Goal: Information Seeking & Learning: Learn about a topic

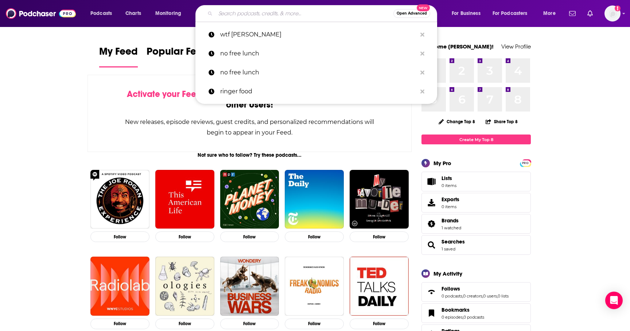
click at [253, 13] on input "Search podcasts, credits, & more..." at bounding box center [304, 14] width 178 height 12
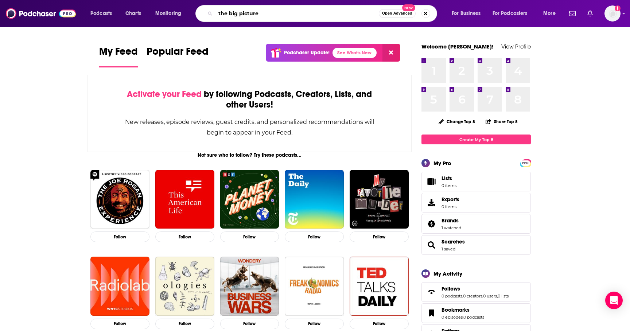
type input "the big picture"
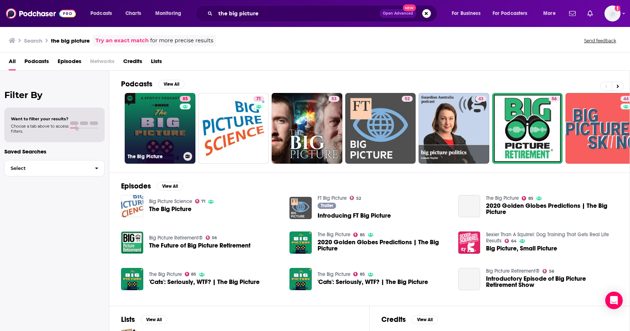
click at [171, 124] on link "85 The Big Picture" at bounding box center [160, 128] width 71 height 71
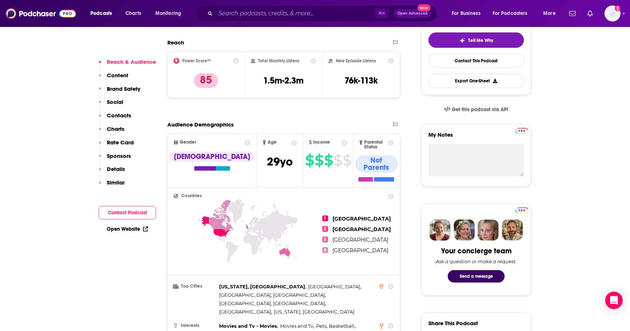
scroll to position [170, 0]
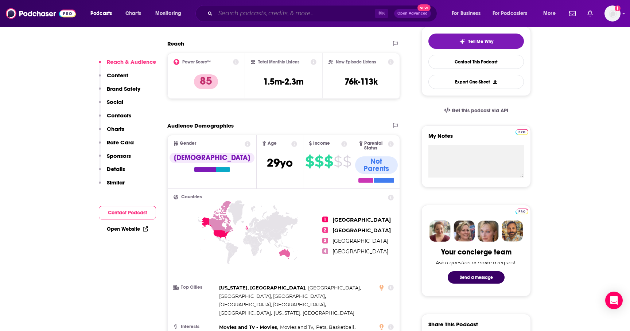
click at [297, 15] on input "Search podcasts, credits, & more..." at bounding box center [294, 14] width 159 height 12
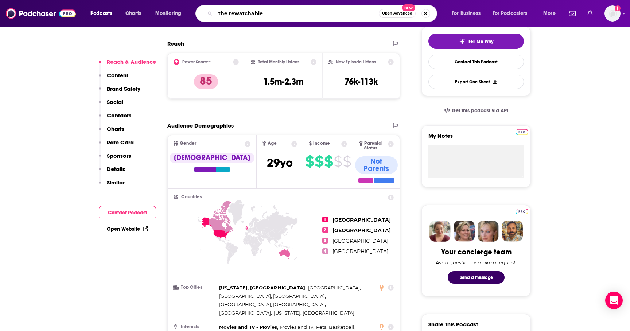
type input "the rewatchables"
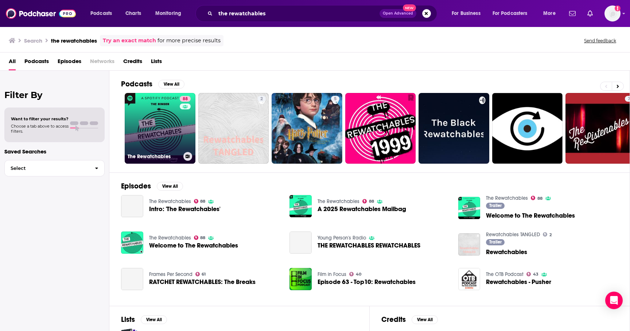
click at [169, 126] on link "88 The Rewatchables" at bounding box center [160, 128] width 71 height 71
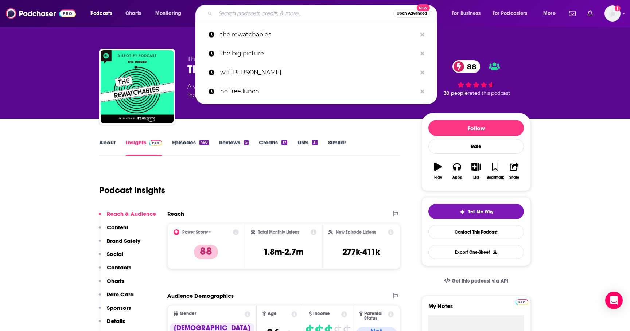
click at [223, 9] on input "Search podcasts, credits, & more..." at bounding box center [304, 14] width 178 height 12
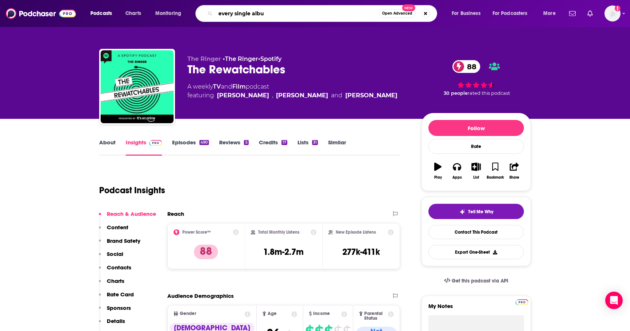
type input "every single album"
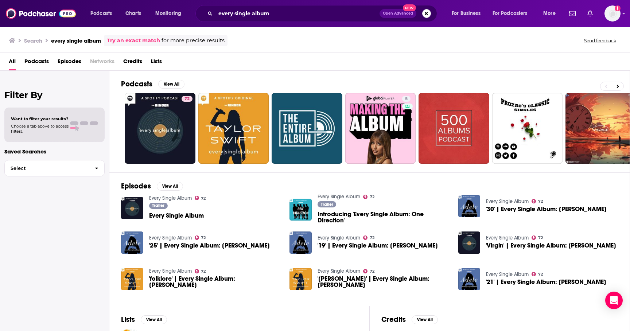
click at [172, 220] on div "Trailer Every Single Album" at bounding box center [177, 212] width 57 height 18
click at [172, 216] on span "Every Single Album" at bounding box center [176, 216] width 55 height 6
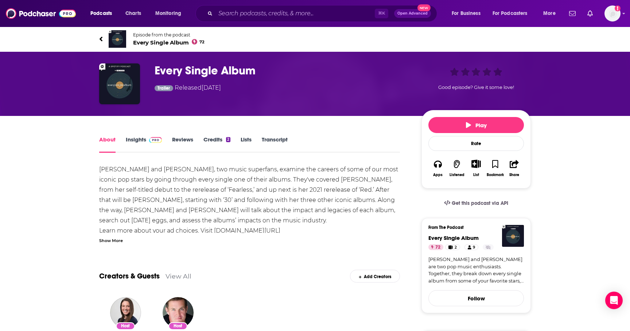
click at [138, 141] on link "Insights" at bounding box center [144, 144] width 36 height 17
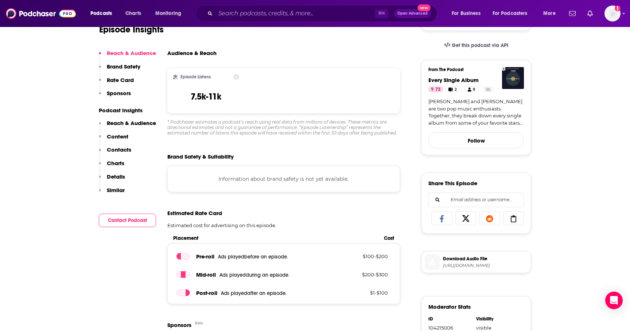
scroll to position [230, 0]
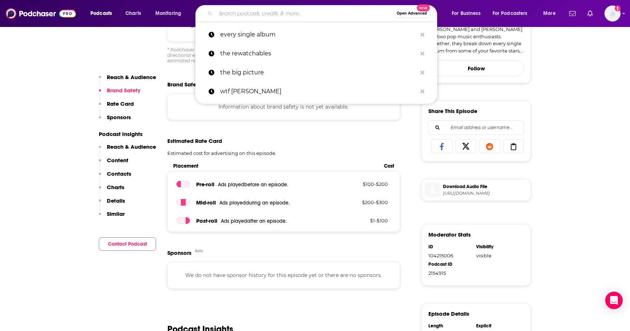
click at [228, 13] on input "Search podcasts, credits, & more..." at bounding box center [304, 14] width 178 height 12
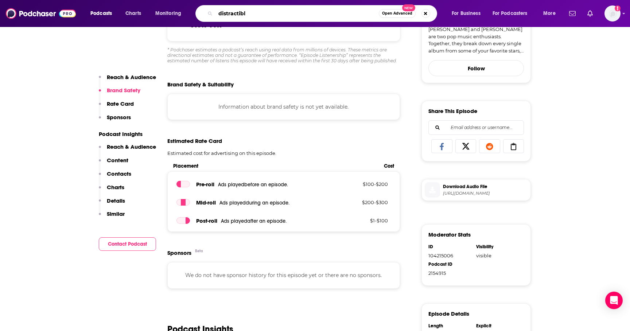
type input "distractible"
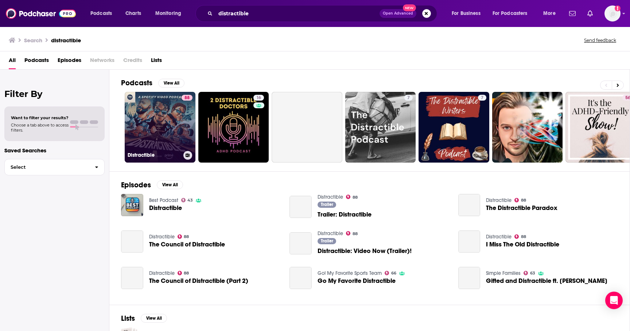
click at [147, 125] on link "88 Distractible" at bounding box center [160, 127] width 71 height 71
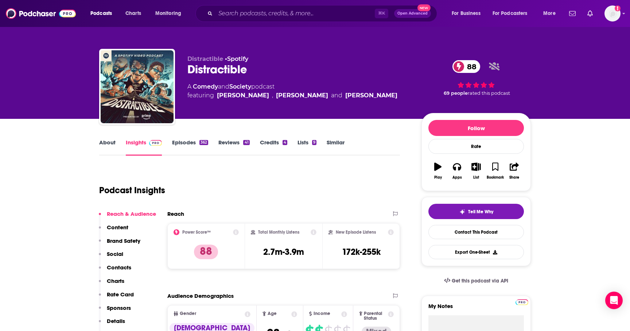
click at [112, 141] on link "About" at bounding box center [107, 147] width 16 height 17
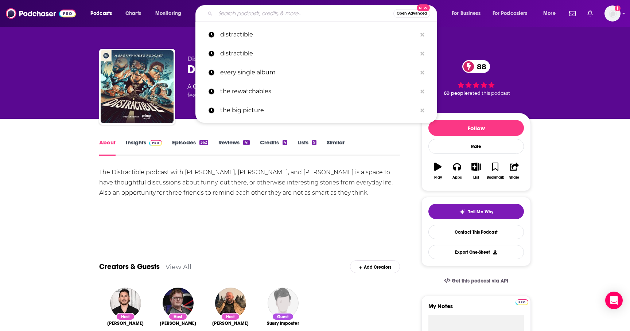
click at [229, 13] on input "Search podcasts, credits, & more..." at bounding box center [304, 14] width 178 height 12
click at [244, 15] on input "Search podcasts, credits, & more..." at bounding box center [304, 14] width 178 height 12
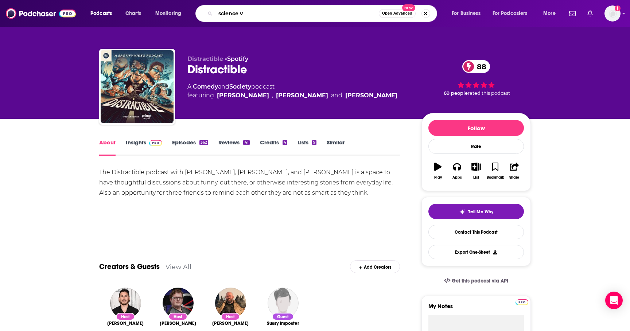
type input "science vs"
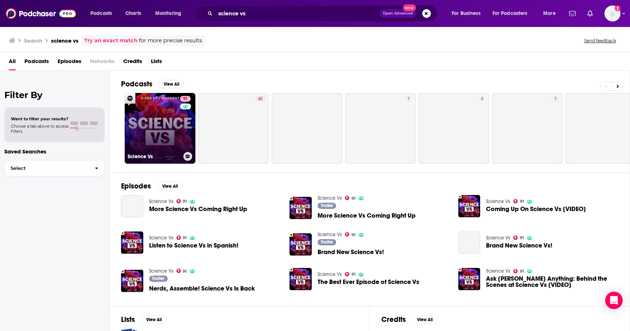
click at [148, 152] on div "Science Vs" at bounding box center [160, 156] width 65 height 9
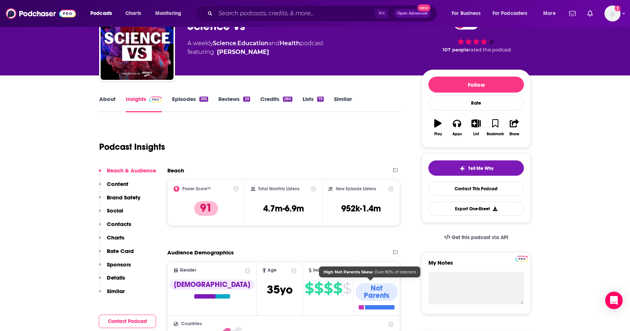
scroll to position [54, 0]
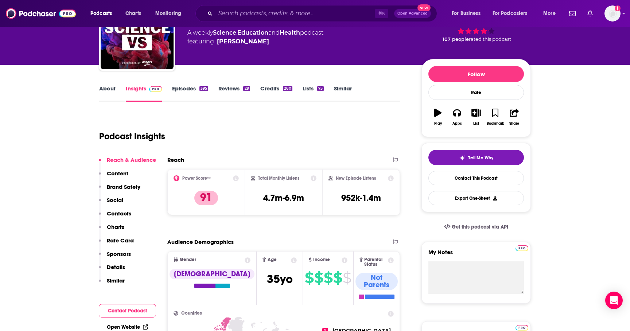
click at [391, 260] on icon at bounding box center [391, 260] width 6 height 6
click at [293, 136] on div "Podcast Insights" at bounding box center [246, 131] width 295 height 37
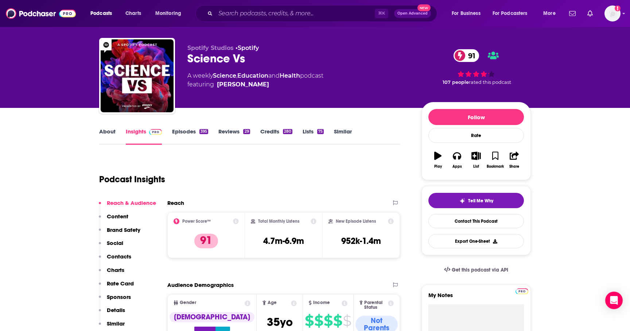
scroll to position [0, 0]
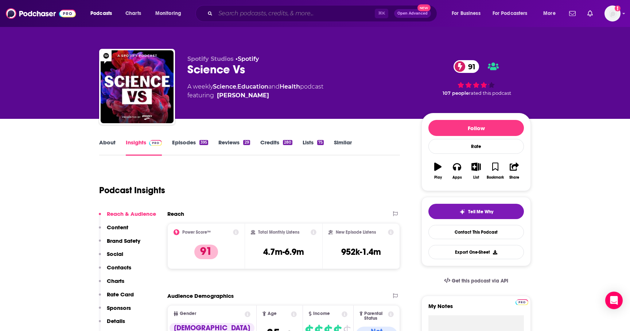
click at [245, 15] on input "Search podcasts, credits, & more..." at bounding box center [294, 14] width 159 height 12
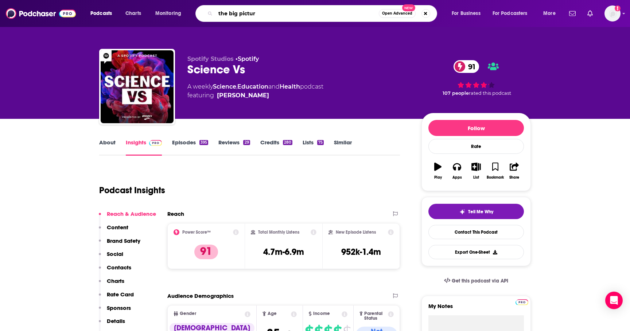
type input "the big picture"
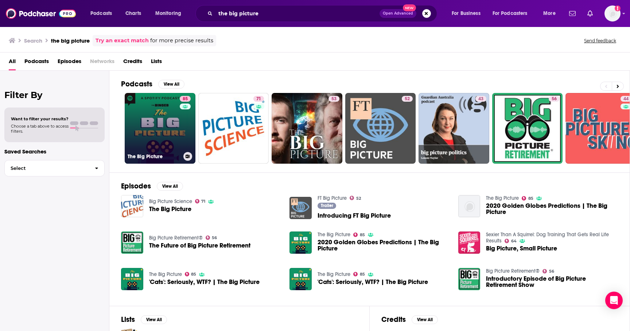
click at [159, 144] on link "85 The Big Picture" at bounding box center [160, 128] width 71 height 71
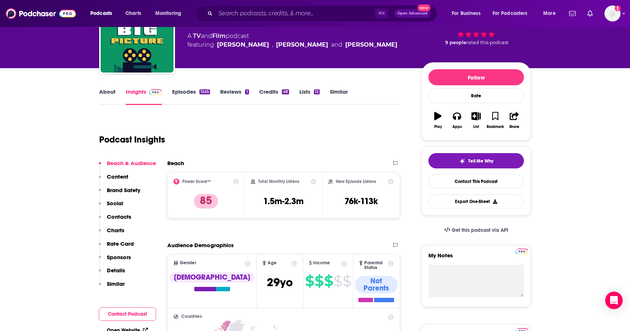
scroll to position [85, 0]
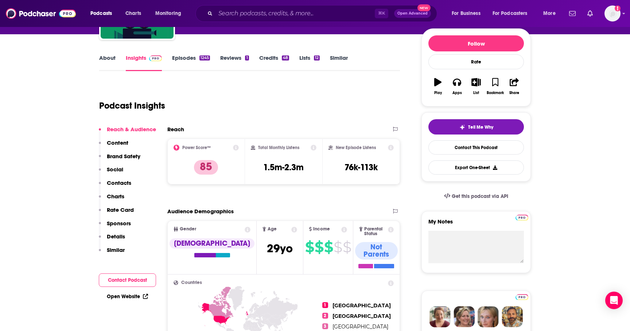
click at [111, 58] on link "About" at bounding box center [107, 62] width 16 height 17
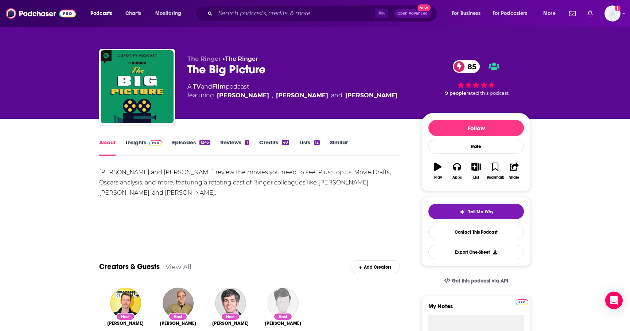
drag, startPoint x: 199, startPoint y: 183, endPoint x: 199, endPoint y: 188, distance: 5.2
click at [199, 188] on div "[PERSON_NAME] and [PERSON_NAME] review the movies you need to see. Plus: Top 5s…" at bounding box center [249, 182] width 301 height 31
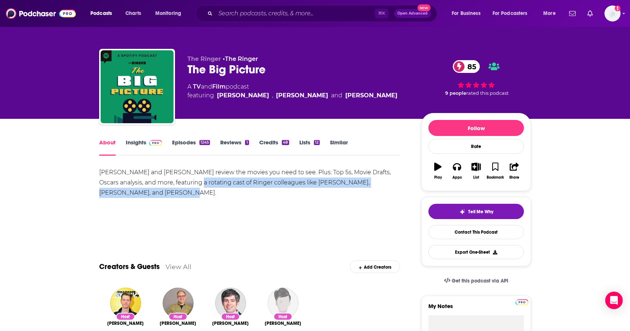
click at [199, 189] on div "[PERSON_NAME] and [PERSON_NAME] review the movies you need to see. Plus: Top 5s…" at bounding box center [249, 182] width 301 height 31
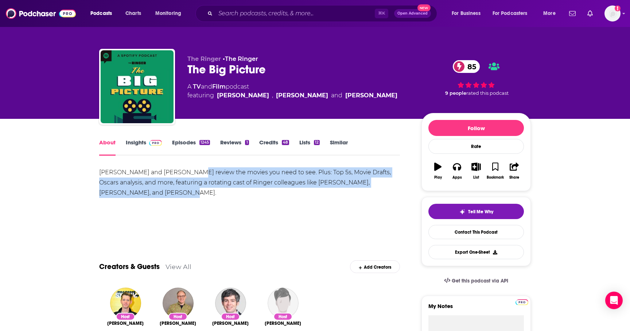
drag, startPoint x: 200, startPoint y: 175, endPoint x: 201, endPoint y: 190, distance: 14.7
click at [201, 190] on div "[PERSON_NAME] and [PERSON_NAME] review the movies you need to see. Plus: Top 5s…" at bounding box center [249, 182] width 301 height 31
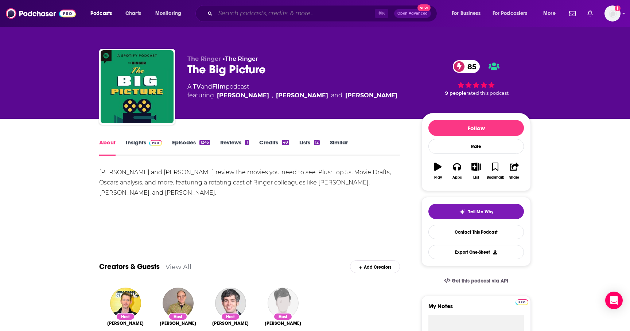
click at [245, 15] on input "Search podcasts, credits, & more..." at bounding box center [294, 14] width 159 height 12
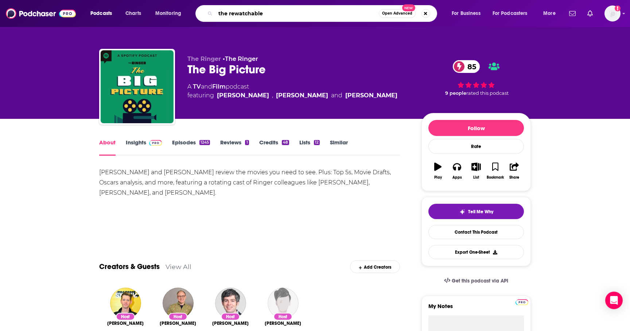
type input "the rewatchables"
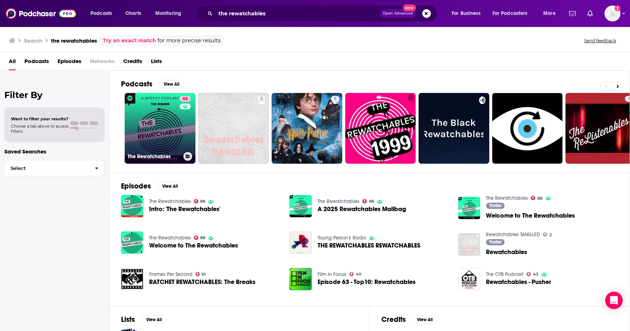
click at [170, 157] on h3 "The Rewatchables" at bounding box center [154, 156] width 53 height 6
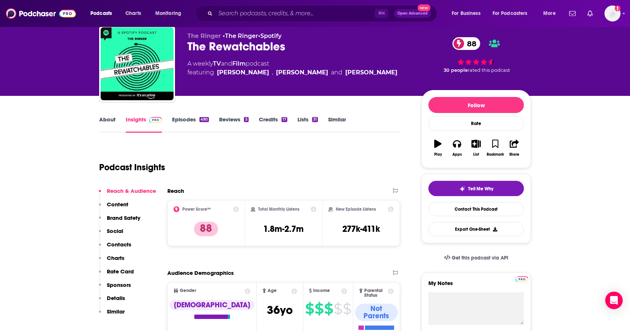
scroll to position [38, 0]
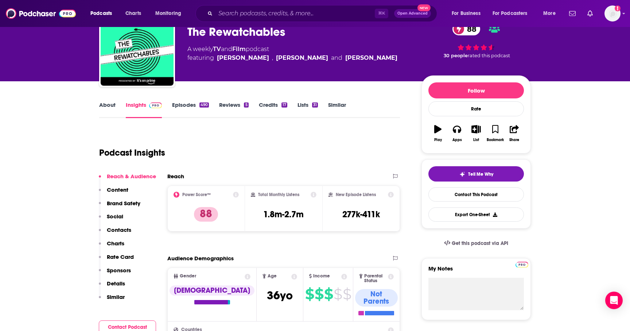
click at [106, 103] on link "About" at bounding box center [107, 109] width 16 height 17
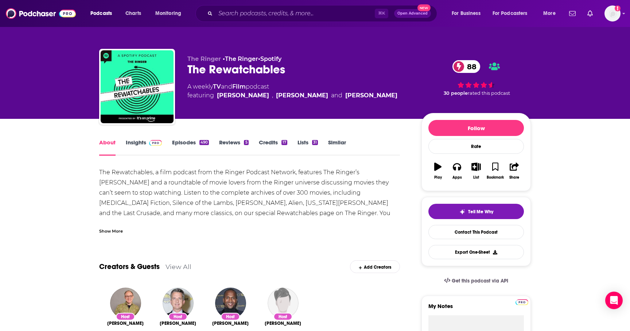
click at [132, 142] on link "Insights" at bounding box center [144, 147] width 36 height 17
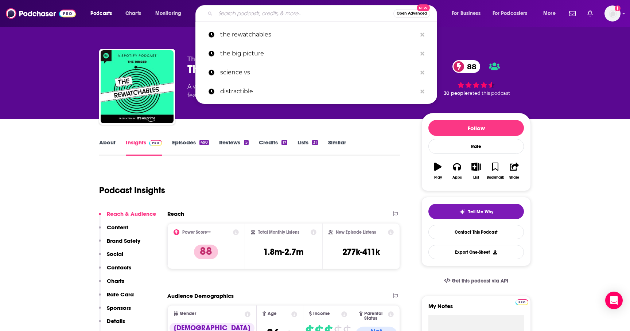
click at [230, 9] on input "Search podcasts, credits, & more..." at bounding box center [304, 14] width 178 height 12
click at [228, 9] on input "Search podcasts, credits, & more..." at bounding box center [304, 14] width 178 height 12
click at [246, 12] on input "Search podcasts, credits, & more..." at bounding box center [304, 14] width 178 height 12
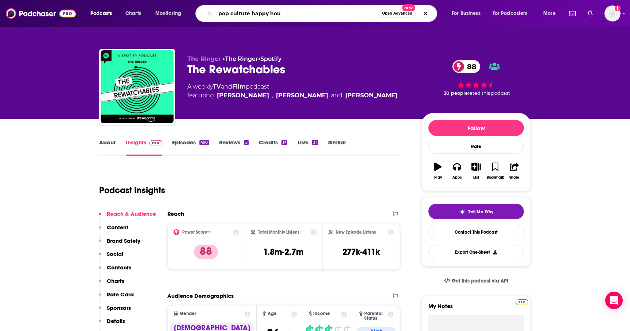
type input "pop culture happy hour"
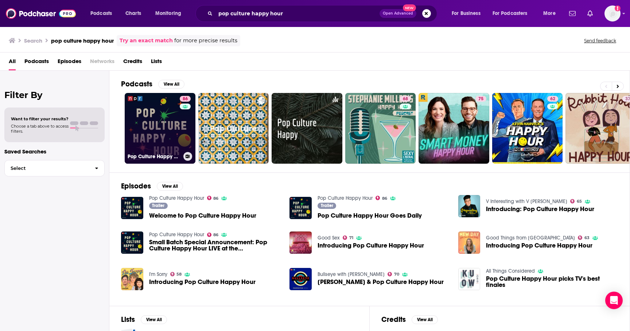
click at [160, 136] on link "86 Pop Culture Happy Hour" at bounding box center [160, 128] width 71 height 71
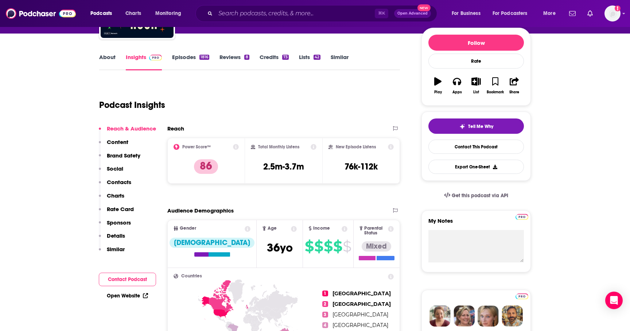
scroll to position [59, 0]
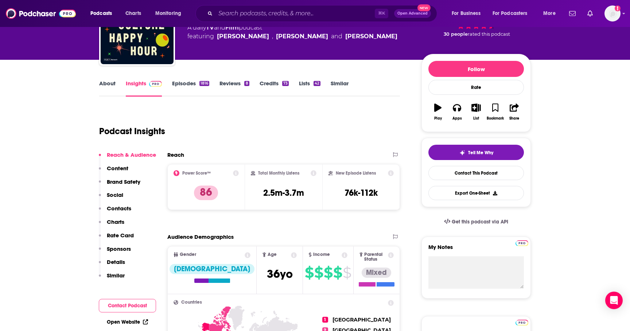
click at [110, 83] on link "About" at bounding box center [107, 88] width 16 height 17
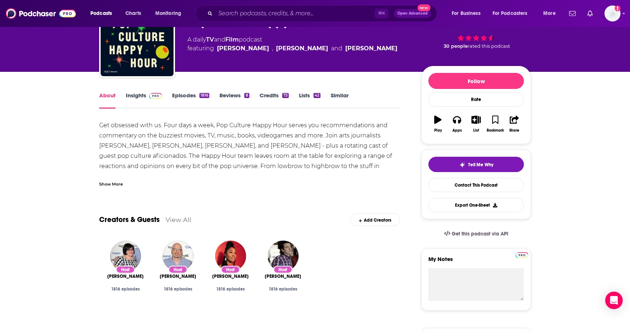
scroll to position [37, 0]
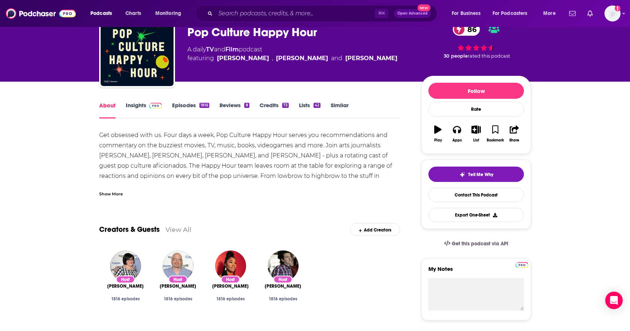
click at [120, 105] on div "About" at bounding box center [112, 110] width 27 height 17
click at [143, 105] on link "Insights" at bounding box center [144, 110] width 36 height 17
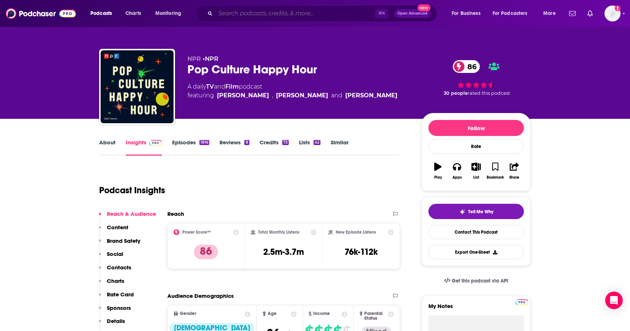
click at [249, 14] on input "Search podcasts, credits, & more..." at bounding box center [294, 14] width 159 height 12
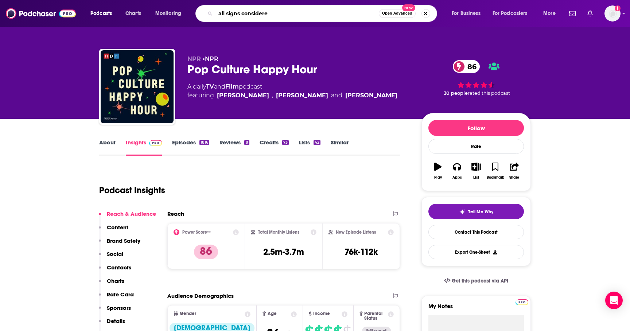
type input "all signs considered"
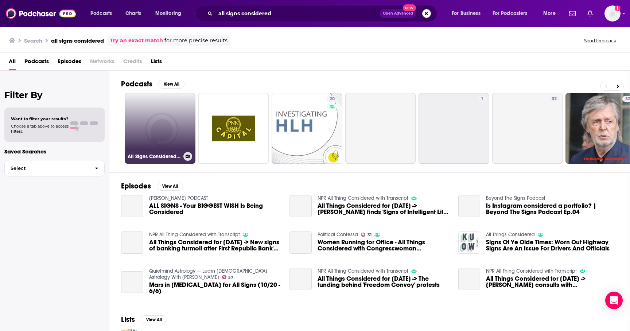
click at [150, 159] on h3 "All Signs Considered on GigaDial Public" at bounding box center [154, 156] width 53 height 6
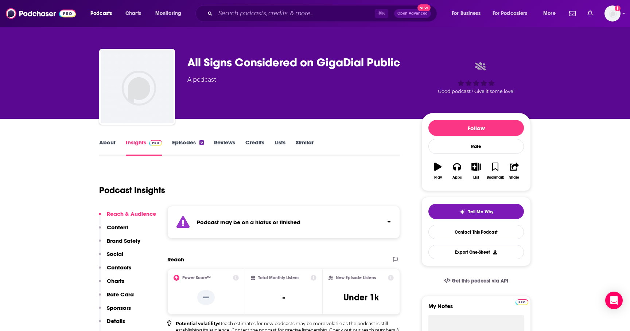
click at [246, 7] on div "⌘ K Open Advanced New" at bounding box center [316, 13] width 242 height 17
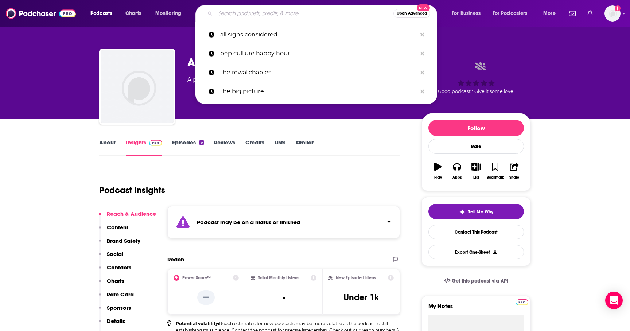
click at [239, 19] on input "Search podcasts, credits, & more..." at bounding box center [304, 14] width 178 height 12
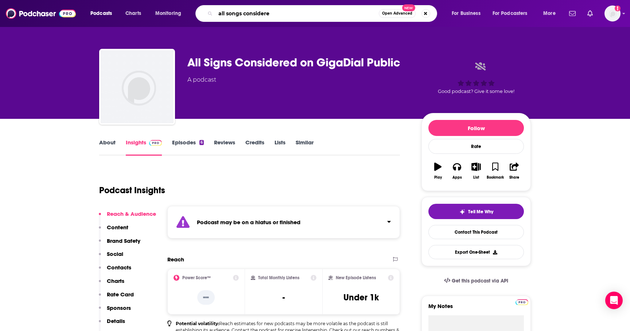
type input "all songs considered"
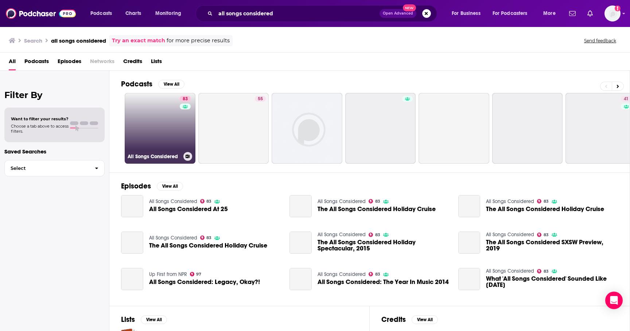
click at [149, 157] on h3 "All Songs Considered" at bounding box center [154, 156] width 53 height 6
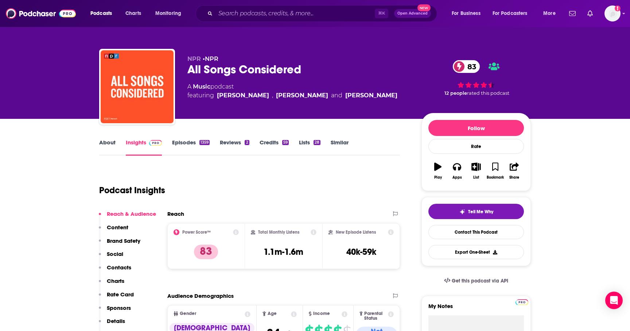
click at [106, 144] on link "About" at bounding box center [107, 147] width 16 height 17
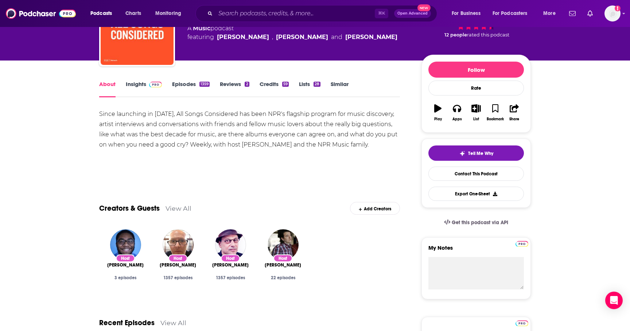
scroll to position [64, 0]
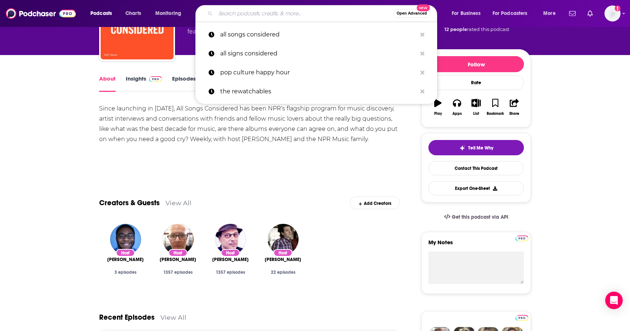
click at [229, 18] on input "Search podcasts, credits, & more..." at bounding box center [304, 14] width 178 height 12
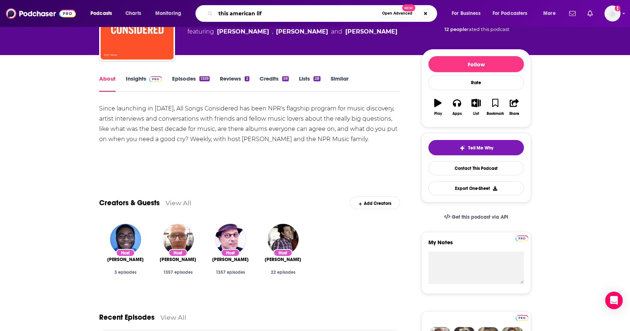
type input "this american life"
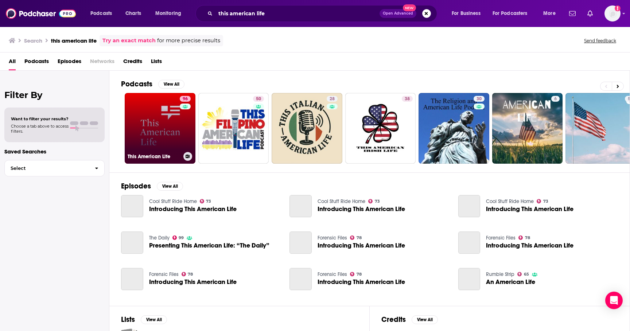
click at [144, 154] on h3 "This American Life" at bounding box center [154, 156] width 53 height 6
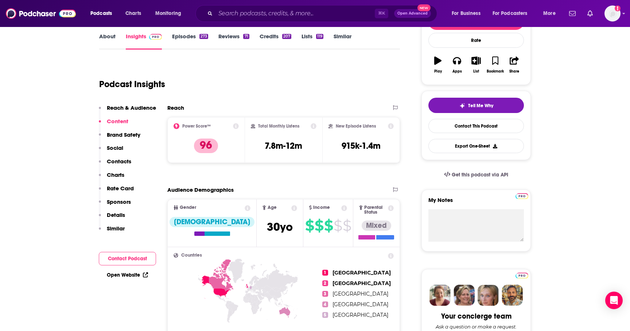
scroll to position [38, 0]
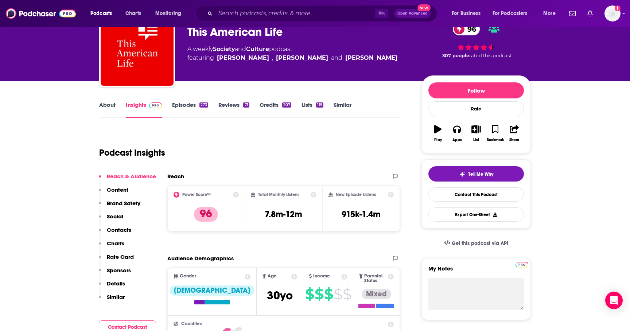
click at [113, 107] on link "About" at bounding box center [107, 109] width 16 height 17
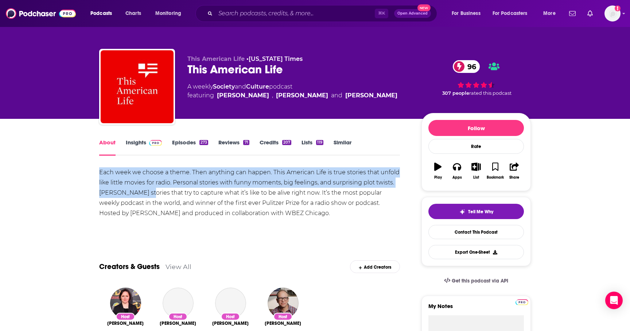
drag, startPoint x: 141, startPoint y: 161, endPoint x: 145, endPoint y: 190, distance: 29.1
click at [145, 190] on div "Each week we choose a theme. Then anything can happen. This American Life is tr…" at bounding box center [249, 192] width 301 height 51
drag, startPoint x: 134, startPoint y: 171, endPoint x: 135, endPoint y: 199, distance: 27.7
click at [135, 198] on div "Each week we choose a theme. Then anything can happen. This American Life is tr…" at bounding box center [249, 192] width 301 height 51
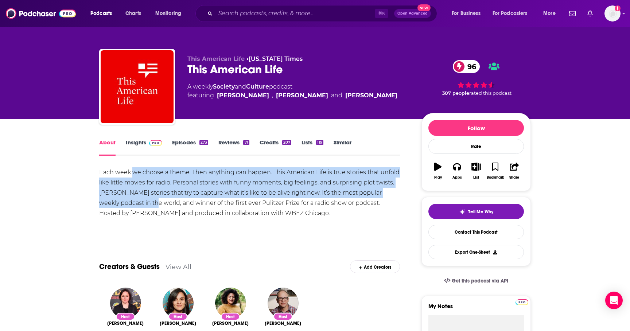
click at [135, 199] on div "Each week we choose a theme. Then anything can happen. This American Life is tr…" at bounding box center [249, 192] width 301 height 51
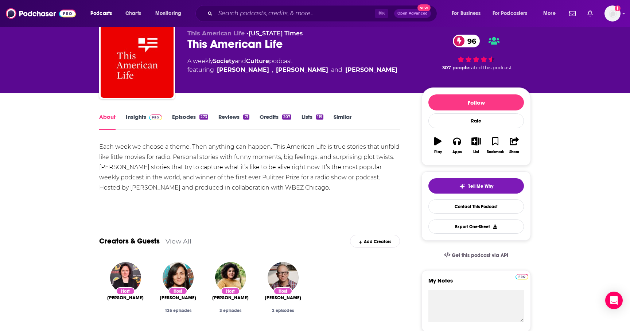
scroll to position [30, 0]
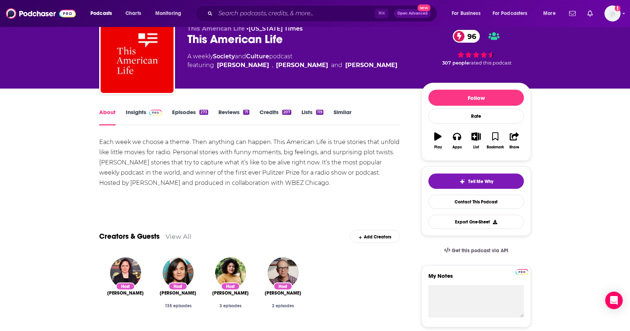
click at [191, 116] on link "Episodes 273" at bounding box center [190, 117] width 36 height 17
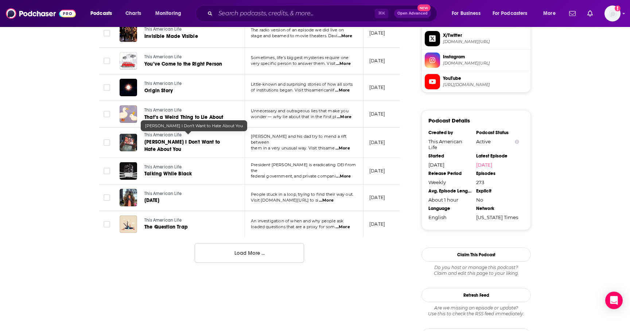
scroll to position [659, 0]
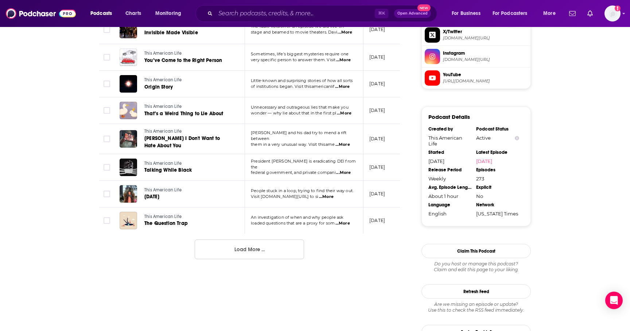
click at [221, 242] on button "Load More ..." at bounding box center [249, 249] width 109 height 20
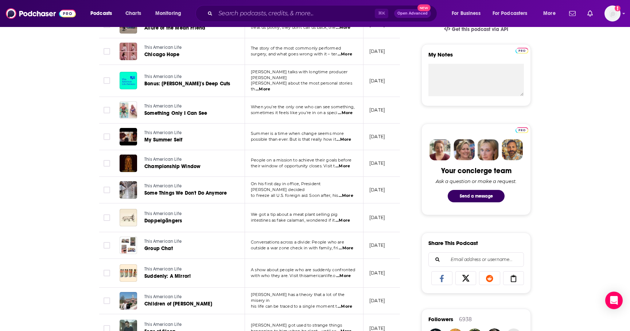
scroll to position [0, 0]
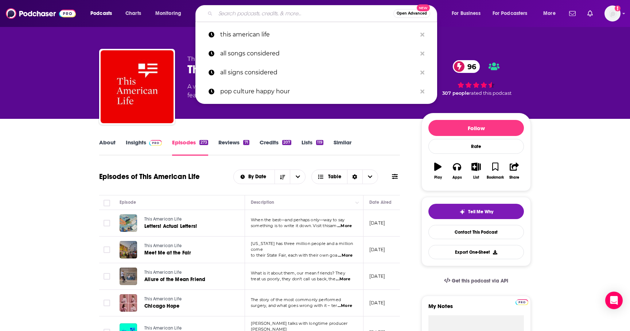
click at [254, 9] on input "Search podcasts, credits, & more..." at bounding box center [304, 14] width 178 height 12
drag, startPoint x: 254, startPoint y: 9, endPoint x: 249, endPoint y: 9, distance: 4.7
click at [249, 9] on input "Search podcasts, credits, & more..." at bounding box center [304, 14] width 178 height 12
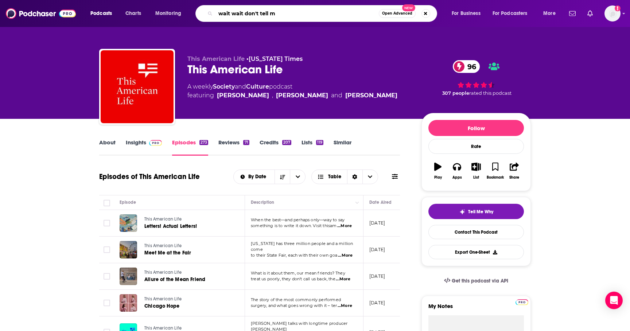
type input "wait wait don't tell me"
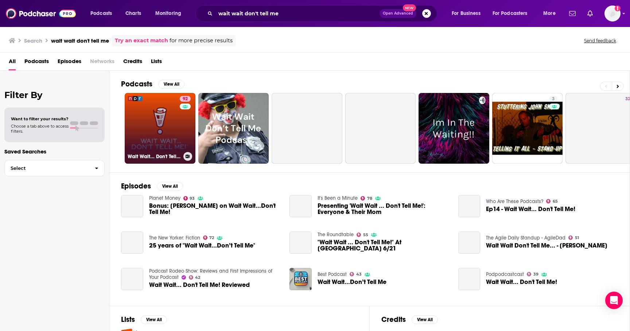
click at [153, 154] on h3 "Wait Wait... Don't Tell Me!" at bounding box center [154, 156] width 53 height 6
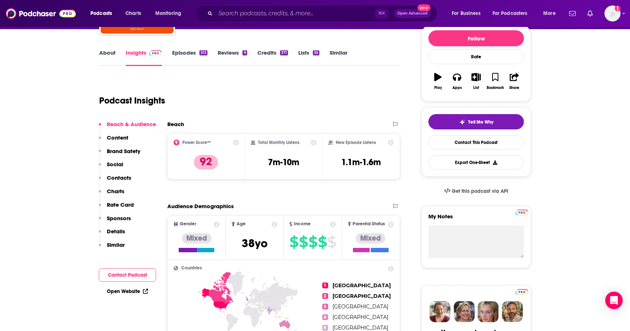
scroll to position [90, 0]
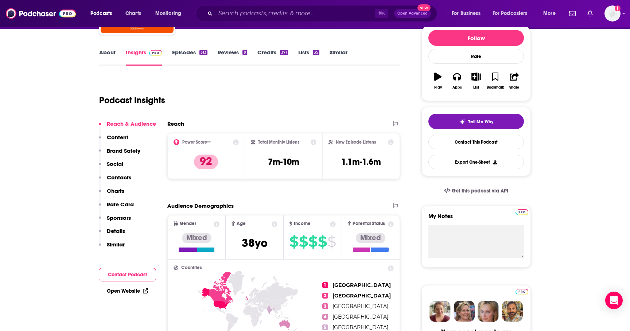
click at [106, 51] on link "About" at bounding box center [107, 57] width 16 height 17
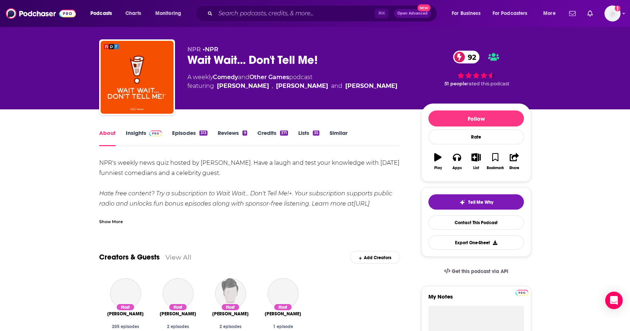
scroll to position [10, 0]
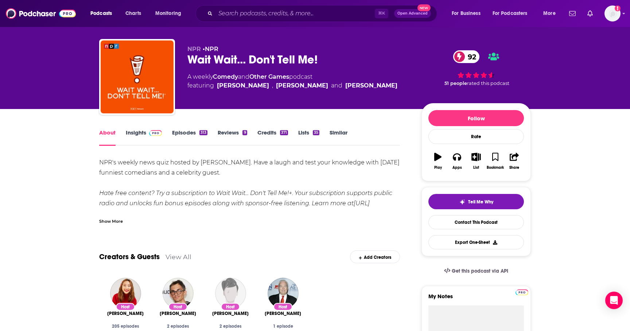
click at [135, 137] on link "Insights" at bounding box center [144, 137] width 36 height 17
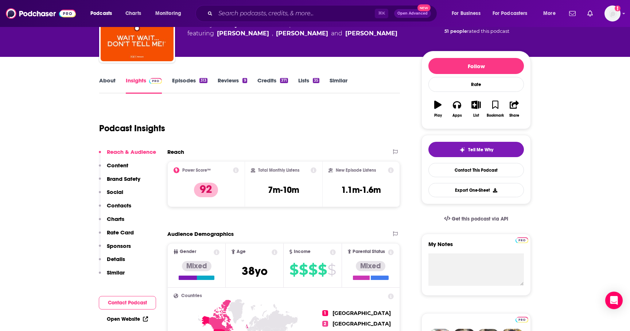
scroll to position [78, 0]
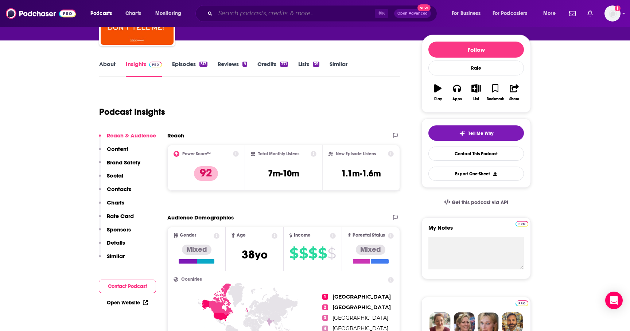
click at [256, 14] on input "Search podcasts, credits, & more..." at bounding box center [294, 14] width 159 height 12
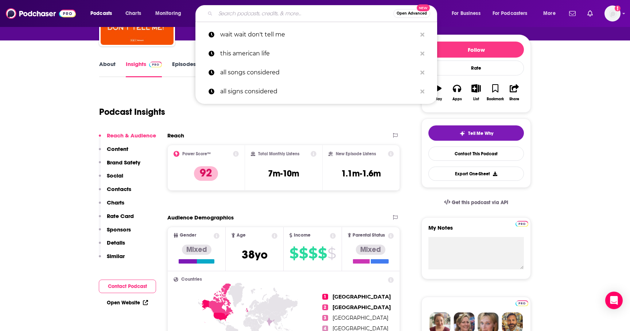
drag, startPoint x: 256, startPoint y: 12, endPoint x: 242, endPoint y: 11, distance: 13.9
click at [242, 11] on input "Search podcasts, credits, & more..." at bounding box center [304, 14] width 178 height 12
drag, startPoint x: 242, startPoint y: 11, endPoint x: 232, endPoint y: 11, distance: 9.8
click at [232, 11] on input "Search podcasts, credits, & more..." at bounding box center [304, 14] width 178 height 12
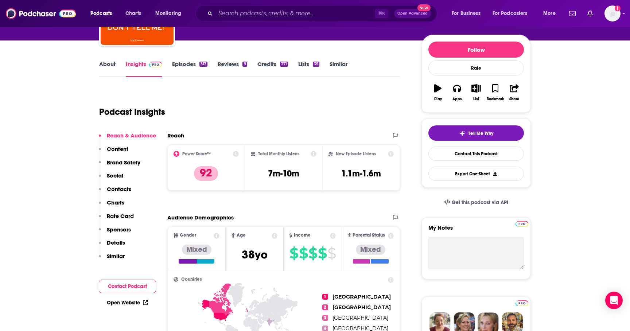
click at [106, 63] on link "About" at bounding box center [107, 69] width 16 height 17
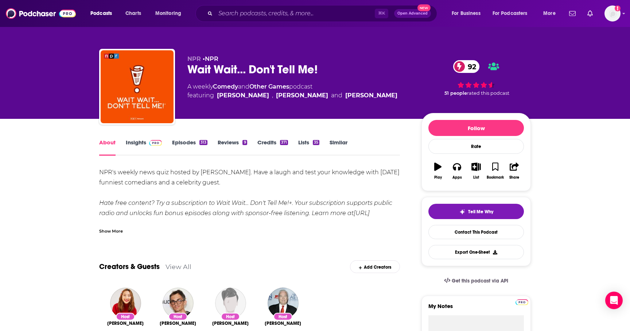
click at [186, 144] on link "Episodes 313" at bounding box center [189, 147] width 35 height 17
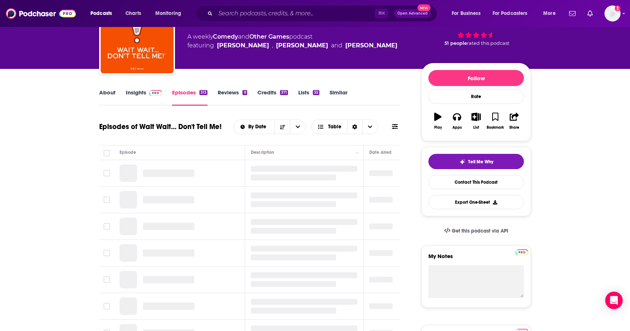
scroll to position [50, 0]
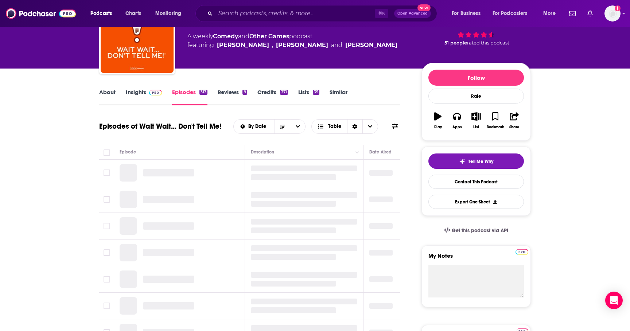
click at [181, 95] on link "Episodes 313" at bounding box center [189, 97] width 35 height 17
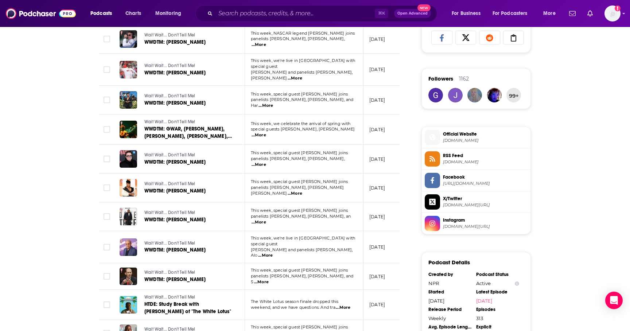
scroll to position [502, 0]
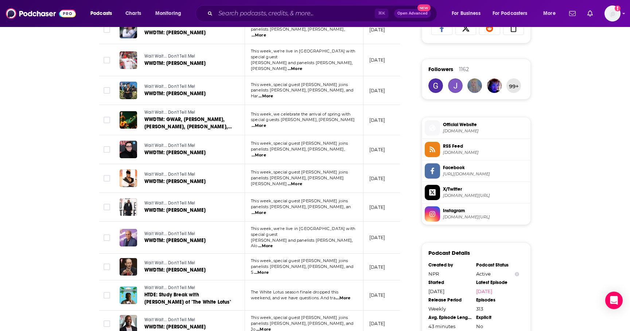
click at [266, 152] on span "...More" at bounding box center [259, 155] width 15 height 6
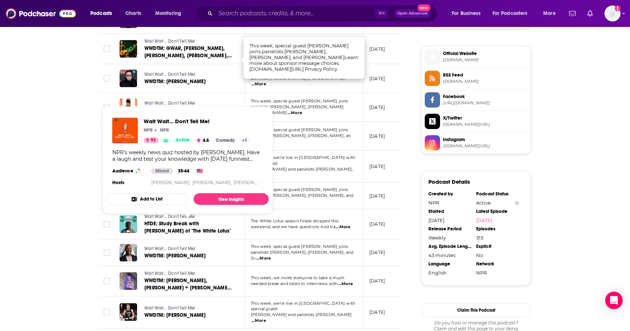
scroll to position [575, 0]
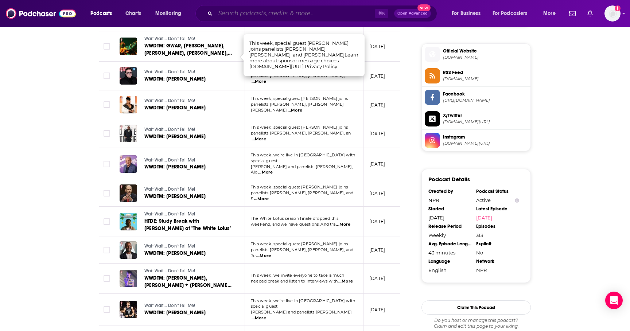
click at [238, 15] on input "Search podcasts, credits, & more..." at bounding box center [294, 14] width 159 height 12
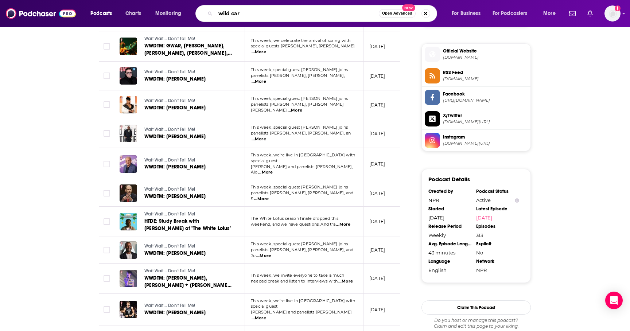
type input "wild card"
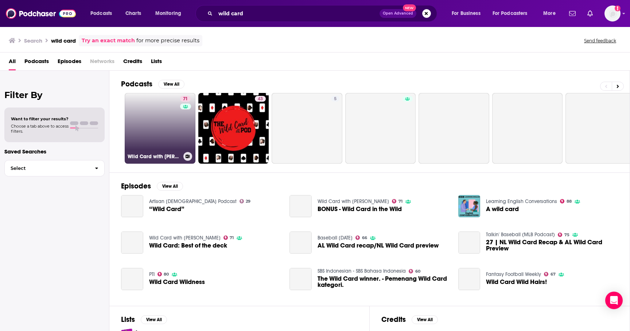
click at [152, 147] on link "71 Wild Card with [PERSON_NAME]" at bounding box center [160, 128] width 71 height 71
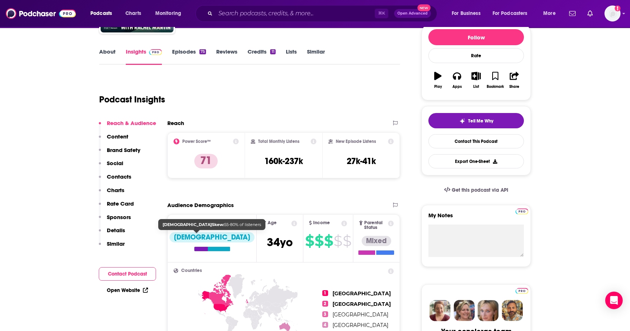
scroll to position [42, 0]
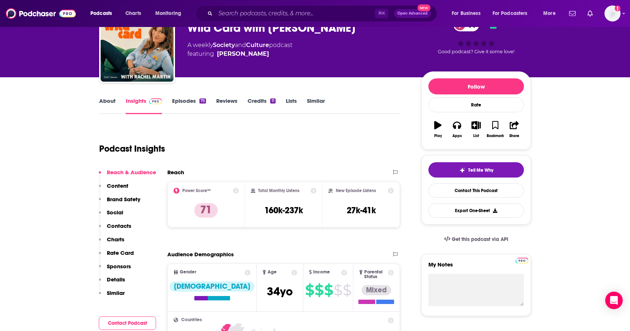
click at [109, 102] on link "About" at bounding box center [107, 105] width 16 height 17
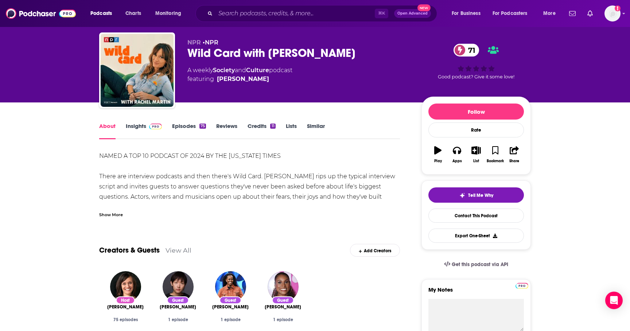
scroll to position [20, 0]
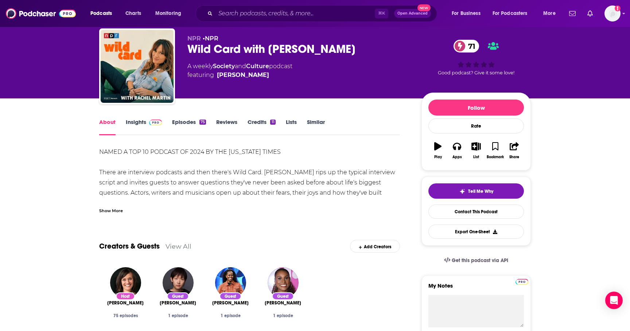
click at [114, 207] on div "Show More" at bounding box center [111, 210] width 24 height 7
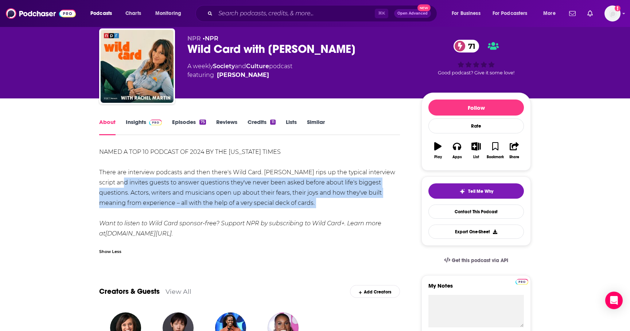
drag, startPoint x: 121, startPoint y: 185, endPoint x: 136, endPoint y: 211, distance: 30.4
click at [136, 211] on div "NAMED A TOP 10 PODCAST OF 2024 BY THE [US_STATE] TIMES There are interview podc…" at bounding box center [249, 193] width 301 height 92
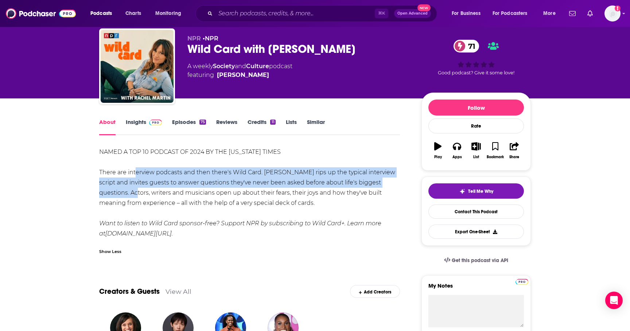
drag, startPoint x: 133, startPoint y: 174, endPoint x: 133, endPoint y: 200, distance: 26.3
click at [133, 198] on div "NAMED A TOP 10 PODCAST OF 2024 BY THE [US_STATE] TIMES There are interview podc…" at bounding box center [249, 193] width 301 height 92
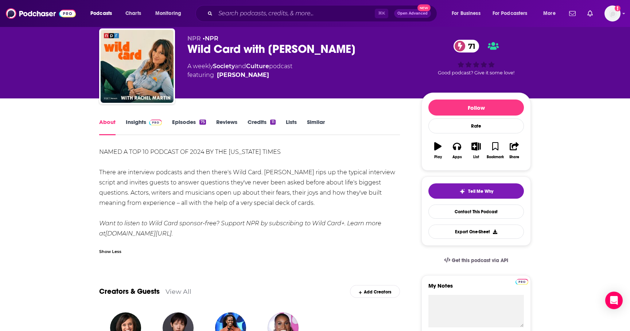
click at [133, 200] on div "NAMED A TOP 10 PODCAST OF 2024 BY THE [US_STATE] TIMES There are interview podc…" at bounding box center [249, 193] width 301 height 92
click at [135, 130] on link "Insights" at bounding box center [144, 126] width 36 height 17
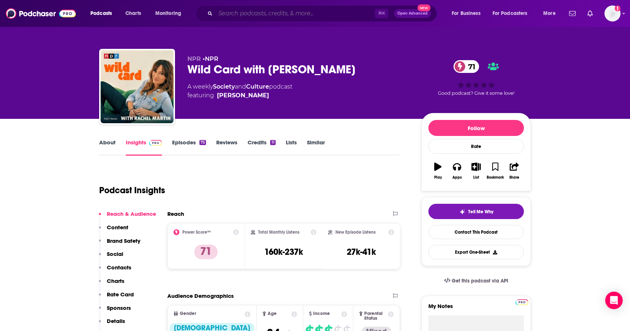
click at [247, 13] on input "Search podcasts, credits, & more..." at bounding box center [294, 14] width 159 height 12
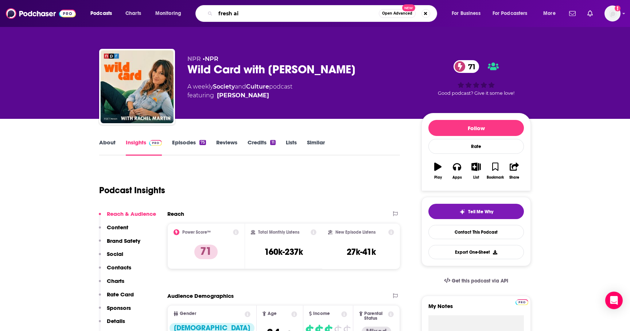
type input "fresh air"
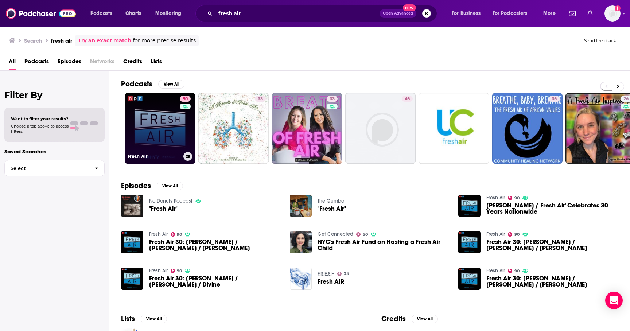
click at [160, 141] on link "90 Fresh Air" at bounding box center [160, 128] width 71 height 71
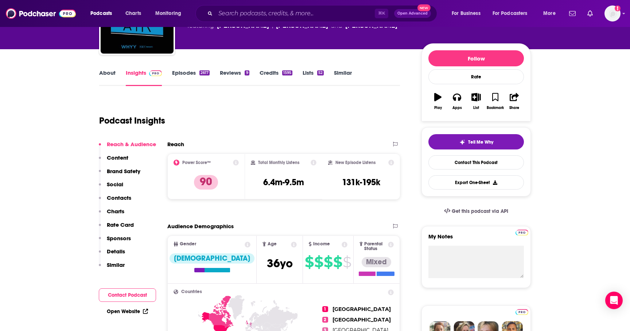
scroll to position [62, 0]
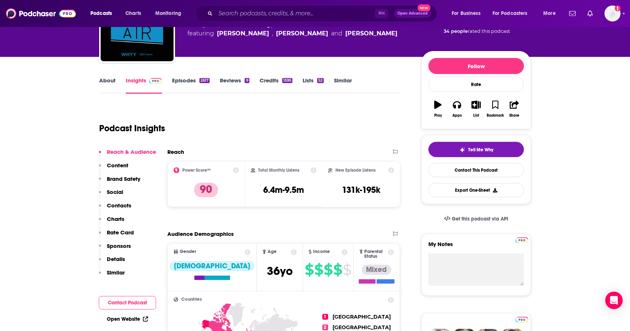
click at [111, 84] on link "About" at bounding box center [107, 85] width 16 height 17
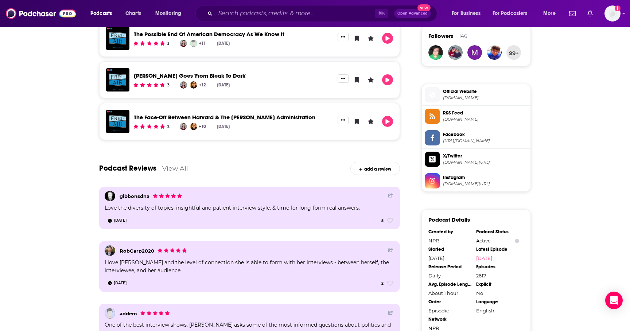
scroll to position [537, 0]
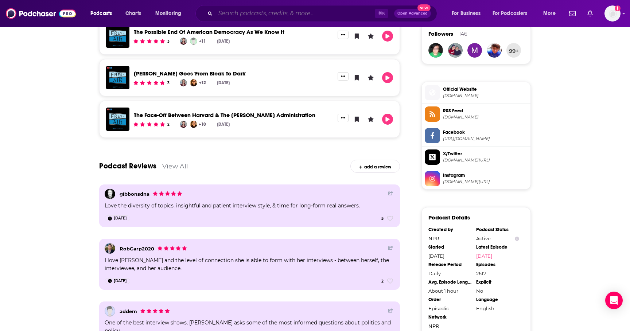
click at [261, 11] on input "Search podcasts, credits, & more..." at bounding box center [294, 14] width 159 height 12
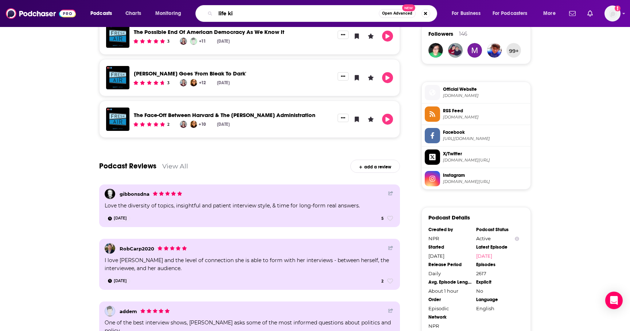
type input "life kit"
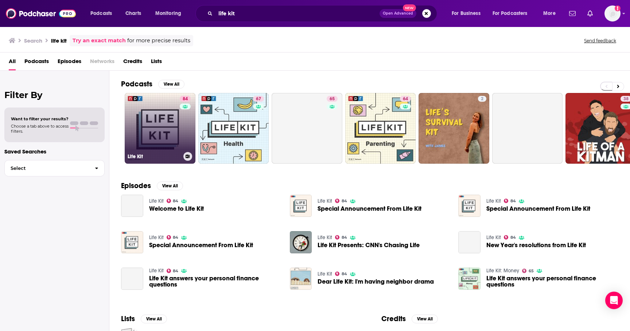
click at [141, 160] on div "Life Kit" at bounding box center [160, 156] width 65 height 9
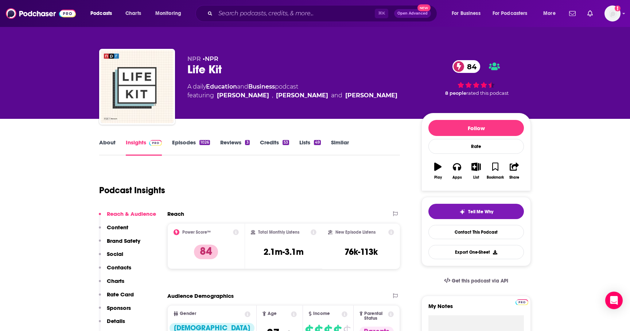
click at [114, 145] on link "About" at bounding box center [107, 147] width 16 height 17
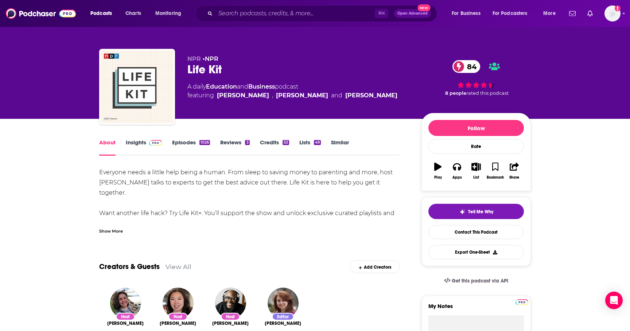
drag, startPoint x: 135, startPoint y: 171, endPoint x: 137, endPoint y: 191, distance: 20.2
click at [137, 191] on div "Everyone needs a little help being a human. From sleep to saving money to paren…" at bounding box center [249, 197] width 301 height 61
click at [233, 15] on input "Search podcasts, credits, & more..." at bounding box center [294, 14] width 159 height 12
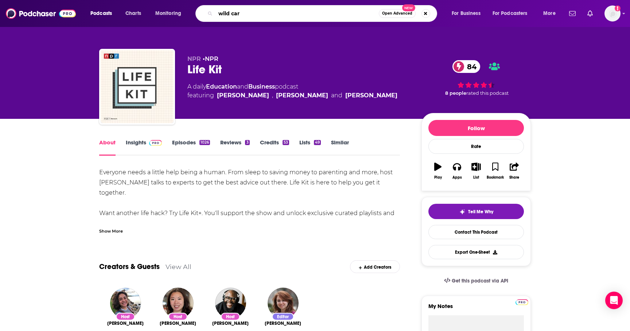
type input "wild card"
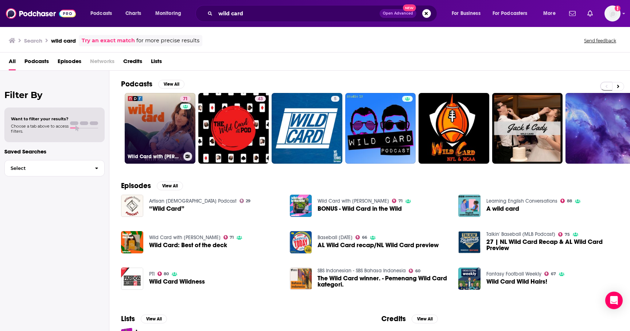
click at [153, 143] on link "71 Wild Card with [PERSON_NAME]" at bounding box center [160, 128] width 71 height 71
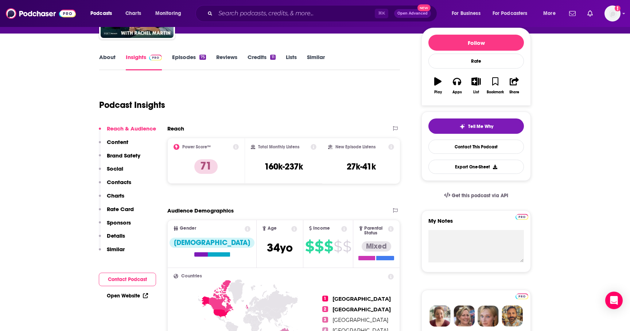
scroll to position [53, 0]
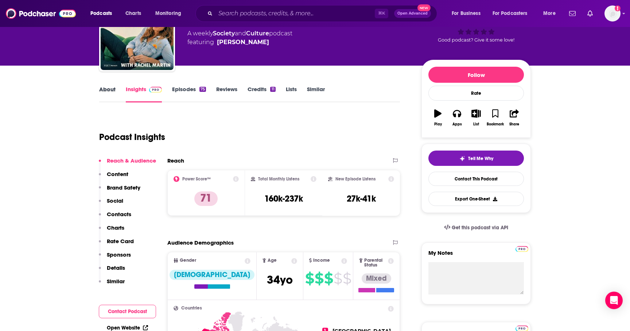
click at [117, 89] on div "About" at bounding box center [112, 94] width 27 height 17
click at [111, 90] on link "About" at bounding box center [107, 94] width 16 height 17
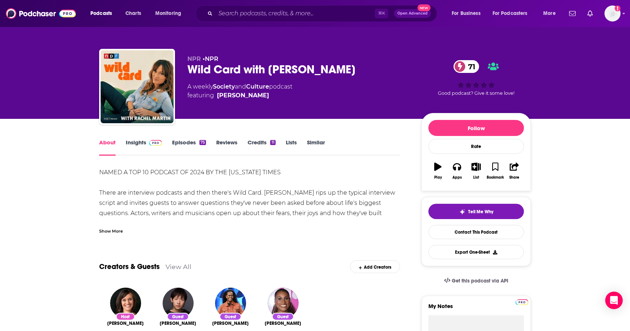
scroll to position [19, 0]
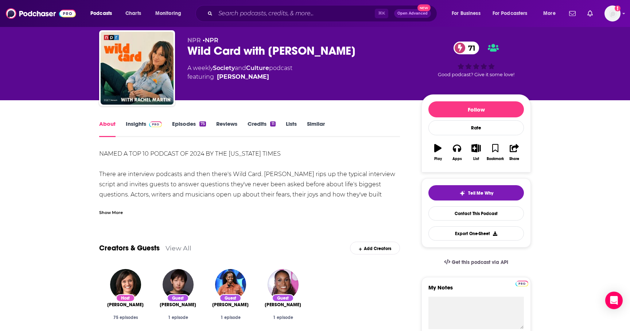
click at [111, 208] on div "Show More" at bounding box center [249, 209] width 301 height 12
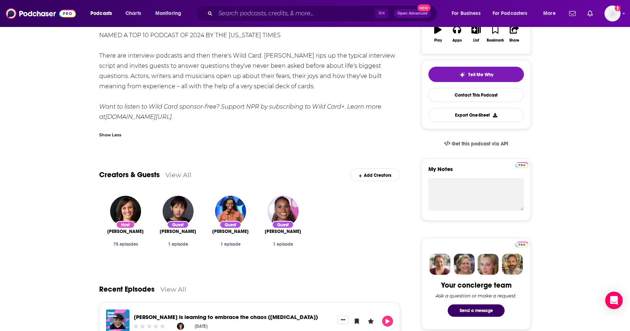
scroll to position [0, 0]
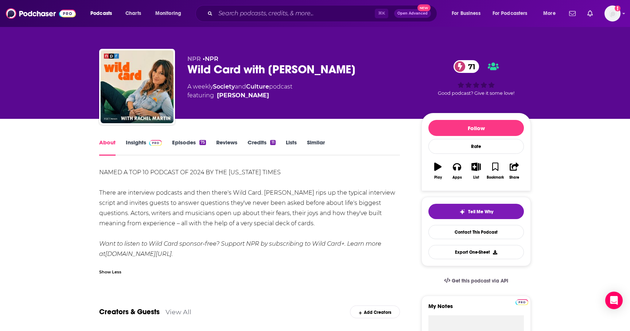
click at [191, 145] on link "Episodes 75" at bounding box center [189, 147] width 34 height 17
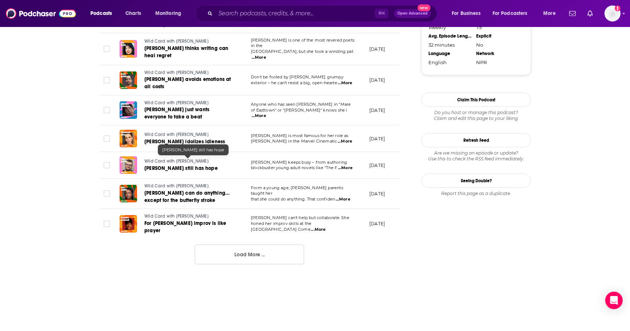
scroll to position [730, 0]
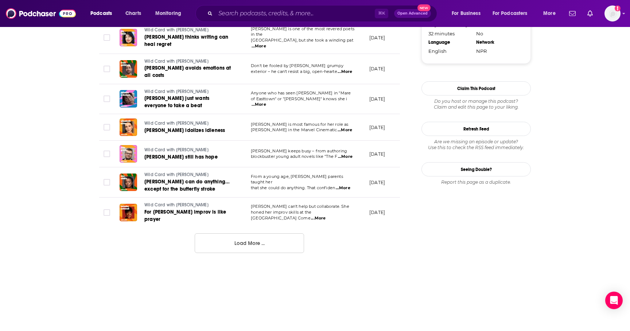
click at [227, 234] on button "Load More ..." at bounding box center [249, 243] width 109 height 20
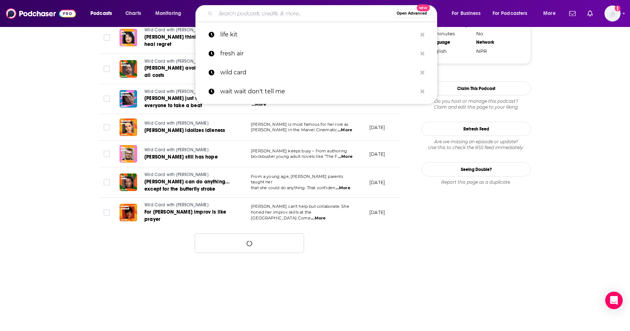
click at [277, 11] on input "Search podcasts, credits, & more..." at bounding box center [304, 14] width 178 height 12
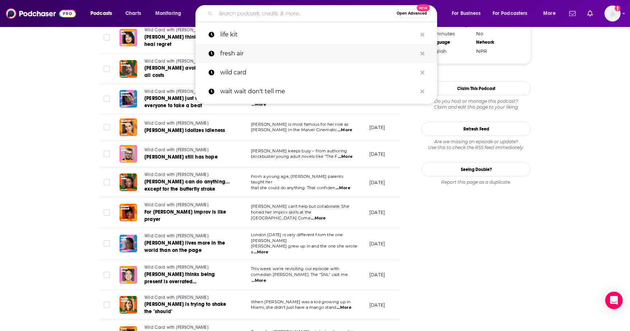
click at [225, 53] on p "fresh air" at bounding box center [318, 53] width 196 height 19
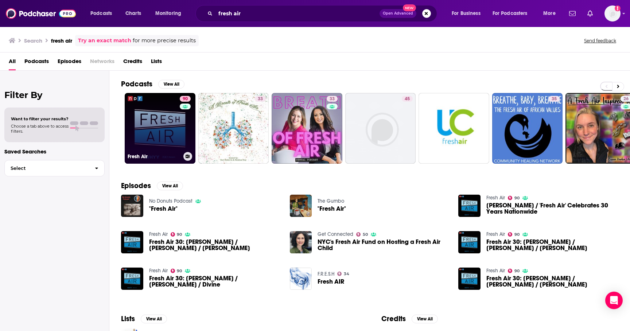
click at [159, 114] on link "90 Fresh Air" at bounding box center [160, 128] width 71 height 71
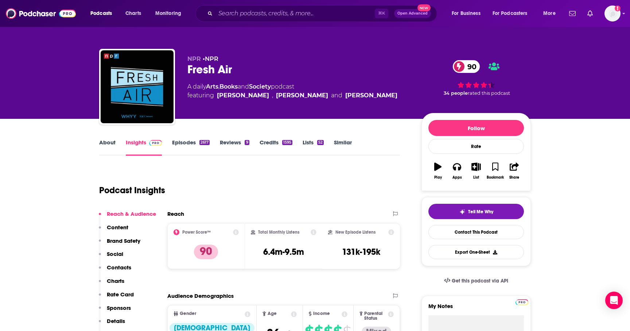
click at [186, 145] on link "Episodes 2617" at bounding box center [191, 147] width 38 height 17
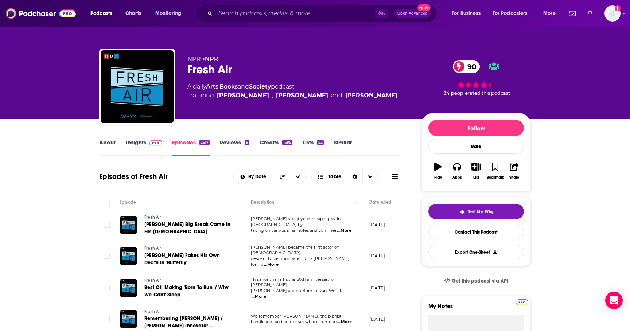
click at [108, 144] on link "About" at bounding box center [107, 147] width 16 height 17
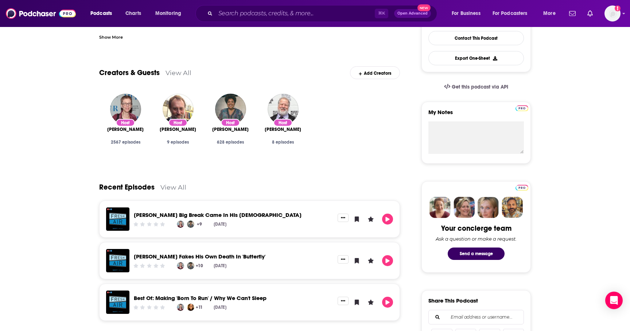
scroll to position [68, 0]
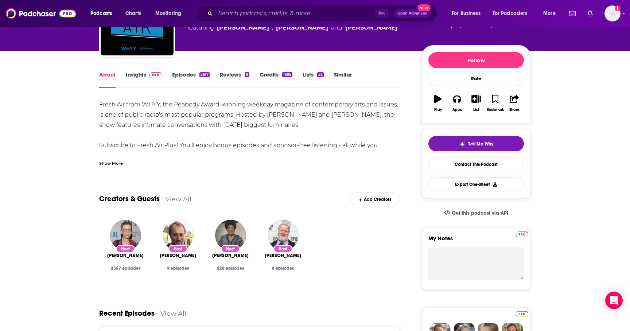
click at [151, 81] on link "Insights" at bounding box center [144, 79] width 36 height 17
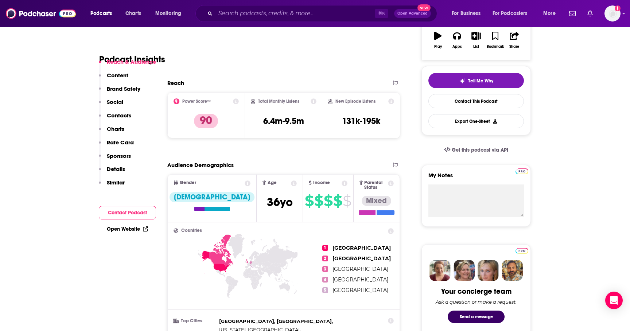
scroll to position [137, 0]
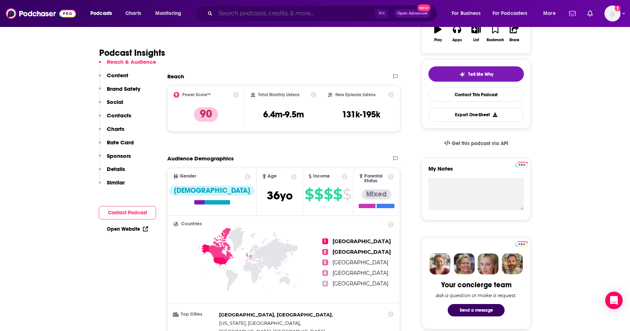
click at [227, 15] on input "Search podcasts, credits, & more..." at bounding box center [294, 14] width 159 height 12
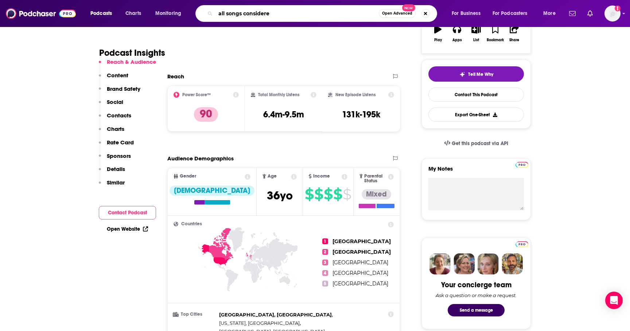
type input "all songs considered"
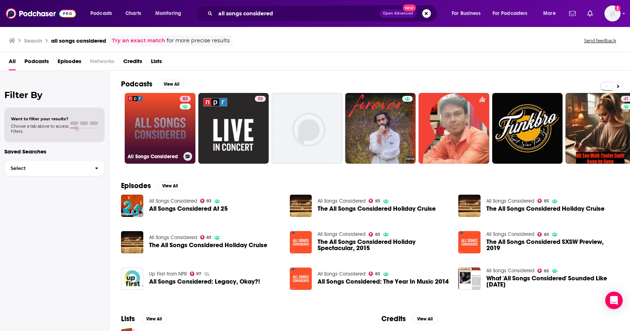
click at [145, 161] on link "83 All Songs Considered" at bounding box center [160, 128] width 71 height 71
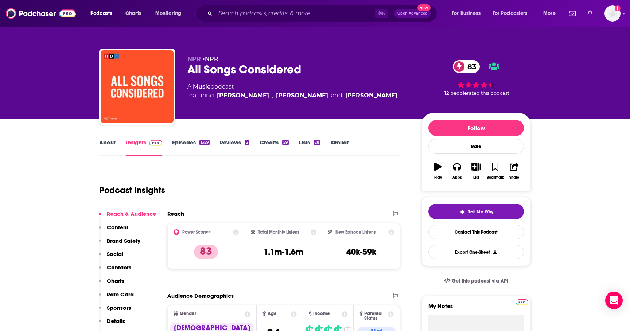
click at [189, 144] on link "Episodes 1359" at bounding box center [191, 147] width 38 height 17
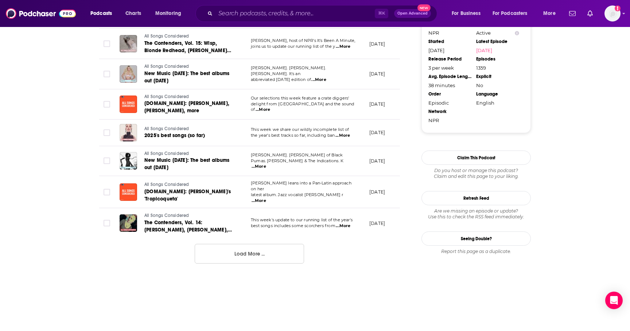
scroll to position [764, 0]
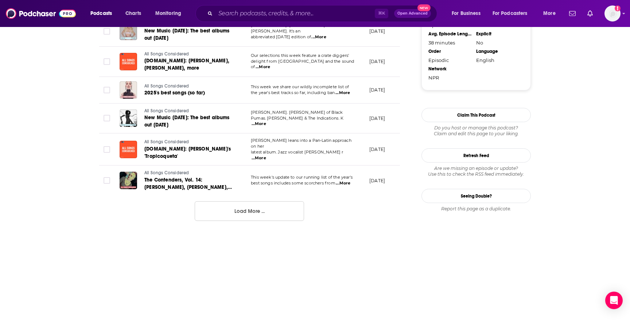
click at [264, 201] on button "Load More ..." at bounding box center [249, 211] width 109 height 20
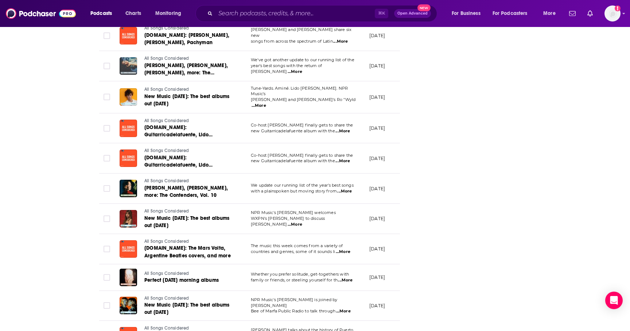
scroll to position [1396, 0]
